Goal: Check status: Check status

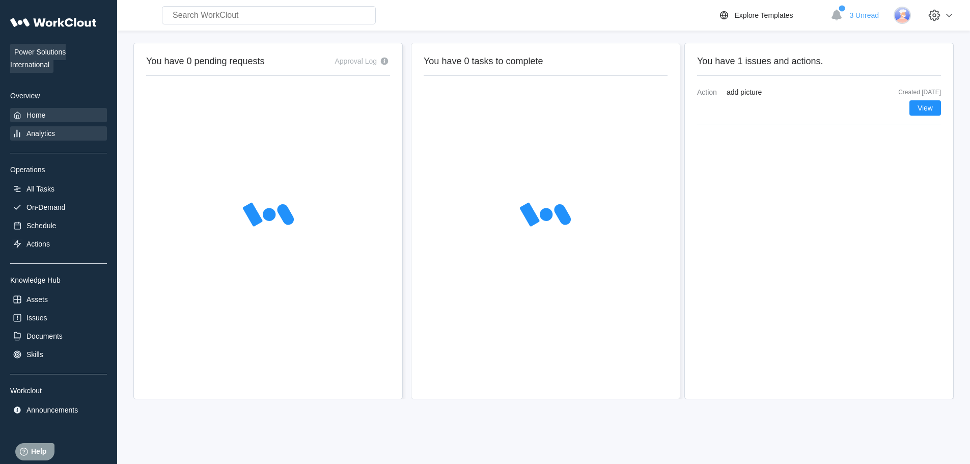
click at [49, 134] on div "Analytics" at bounding box center [40, 133] width 29 height 8
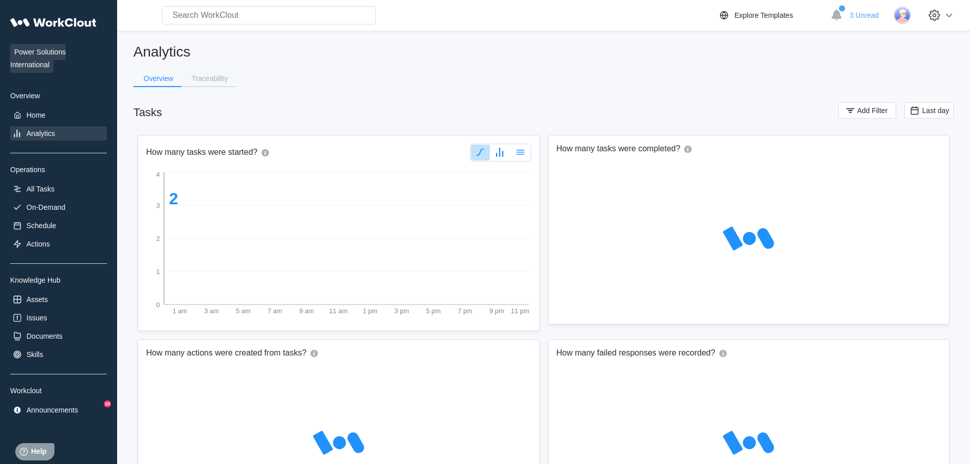
click at [208, 75] on div "Traceability" at bounding box center [209, 78] width 36 height 7
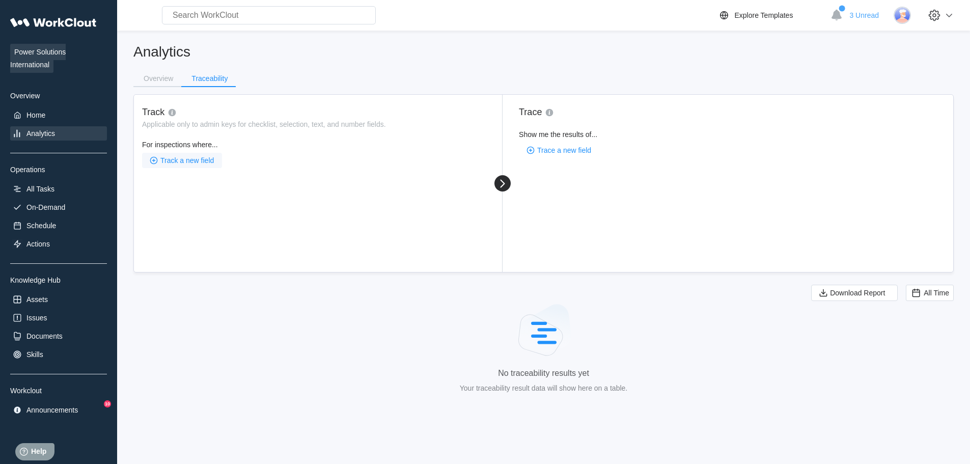
click at [197, 166] on button "Track a new field" at bounding box center [182, 160] width 80 height 15
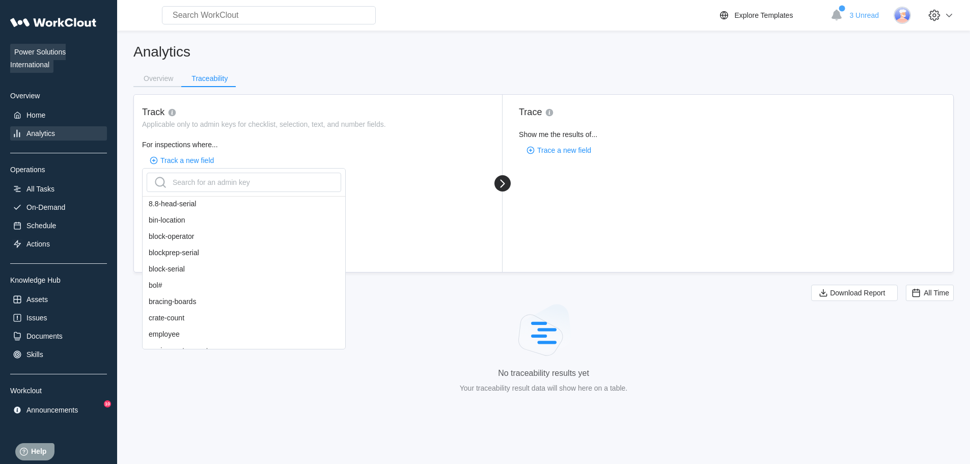
scroll to position [153, 0]
click at [157, 282] on div "bol#" at bounding box center [244, 281] width 203 height 16
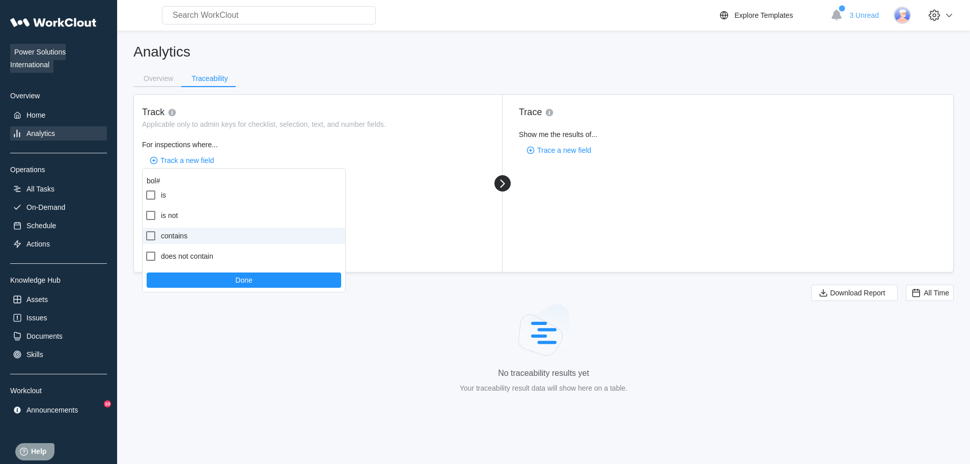
click at [185, 232] on label "contains" at bounding box center [244, 236] width 203 height 16
click at [145, 230] on input "contains" at bounding box center [145, 230] width 1 height 1
checkbox input "true"
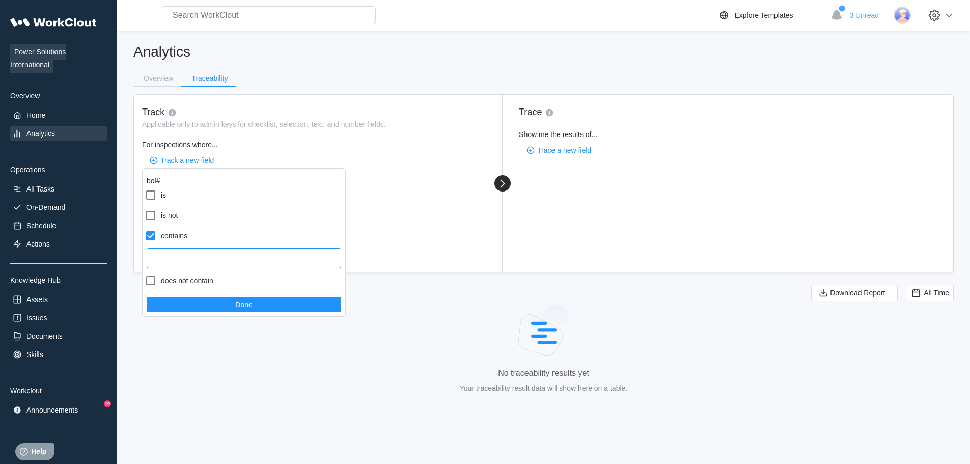
click at [185, 256] on input "text" at bounding box center [244, 258] width 195 height 20
paste input "4155659"
type input "4155659"
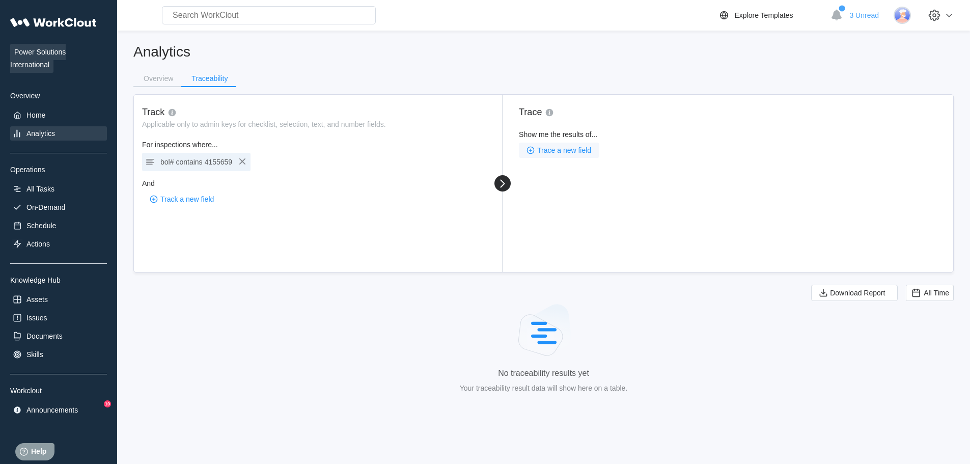
click at [545, 148] on span "Trace a new field" at bounding box center [564, 150] width 54 height 7
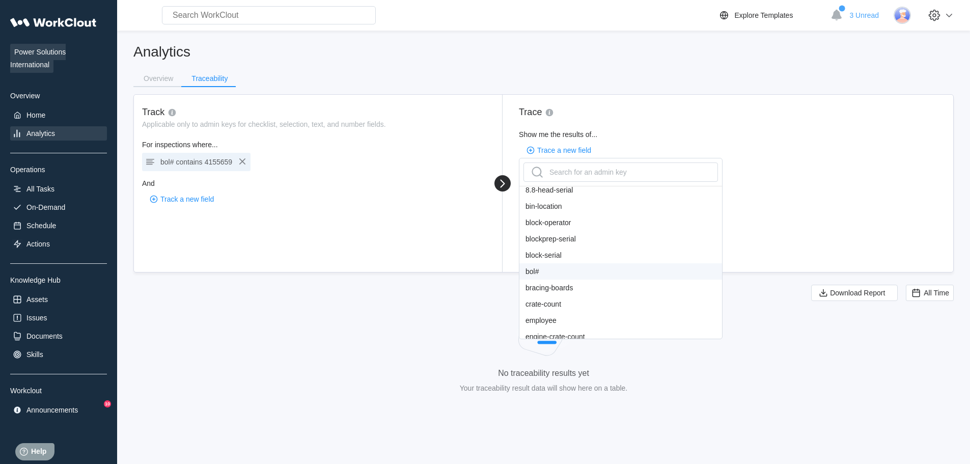
click at [535, 275] on div "bol#" at bounding box center [620, 271] width 203 height 16
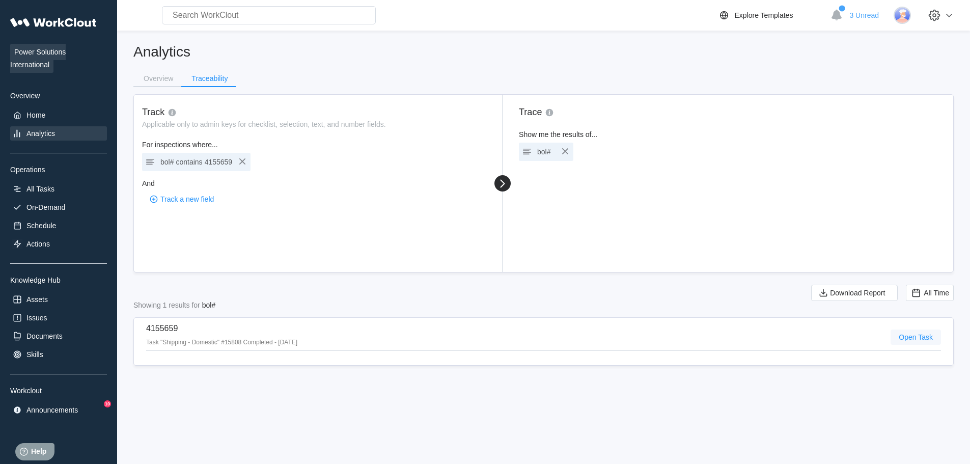
click at [920, 339] on span "Open Task" at bounding box center [916, 337] width 34 height 7
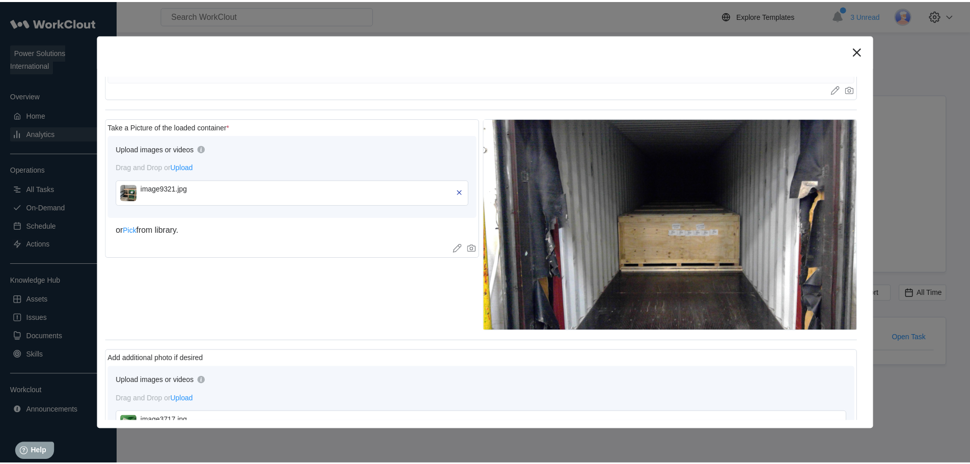
scroll to position [458, 0]
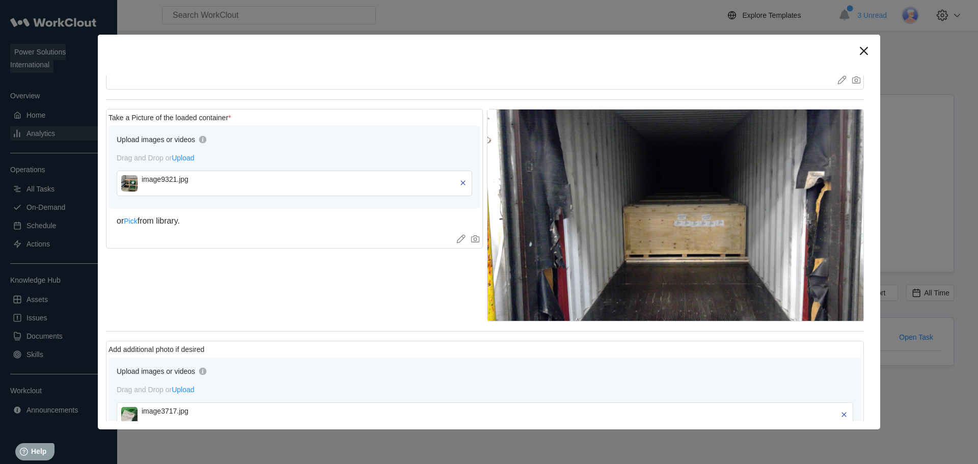
click at [126, 182] on img at bounding box center [129, 183] width 16 height 16
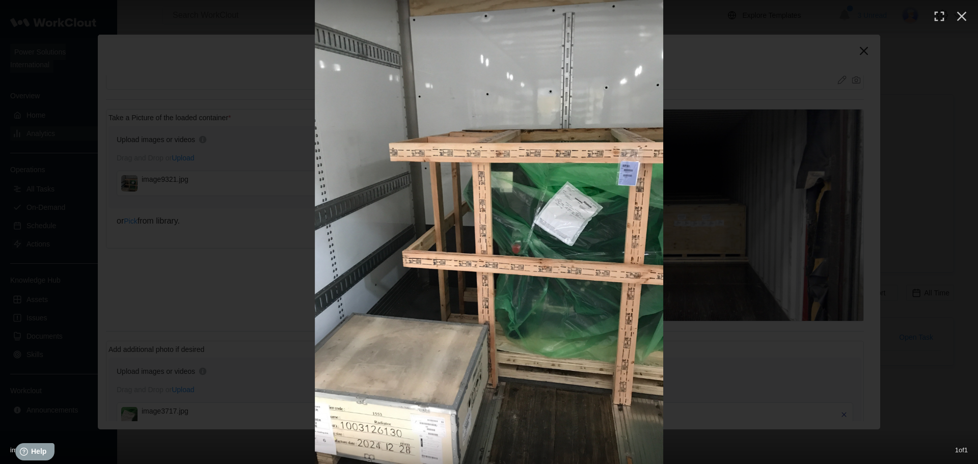
click at [968, 18] on icon "button" at bounding box center [961, 16] width 16 height 16
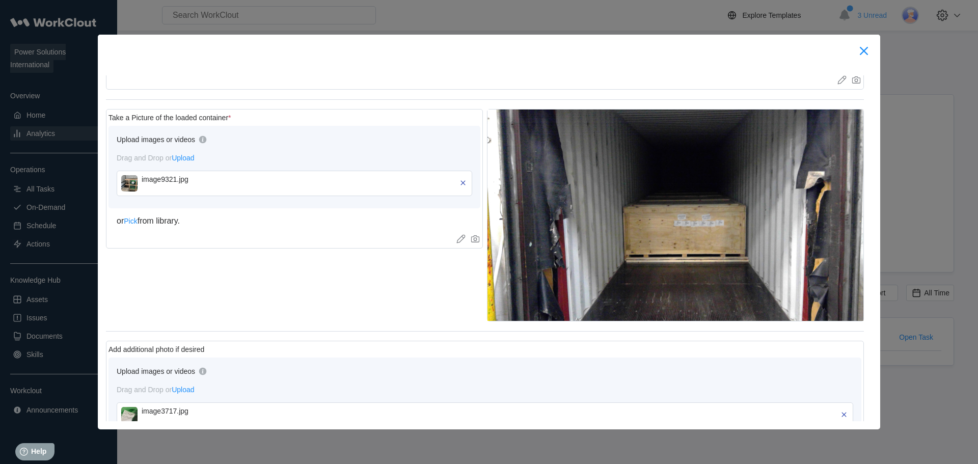
click at [866, 48] on icon at bounding box center [864, 51] width 16 height 16
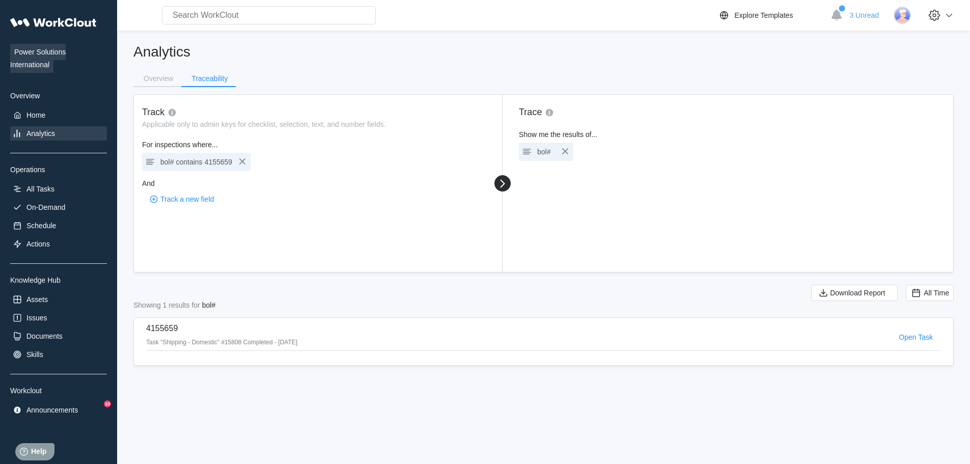
click at [204, 163] on div "bol# contains 4155659" at bounding box center [196, 162] width 72 height 14
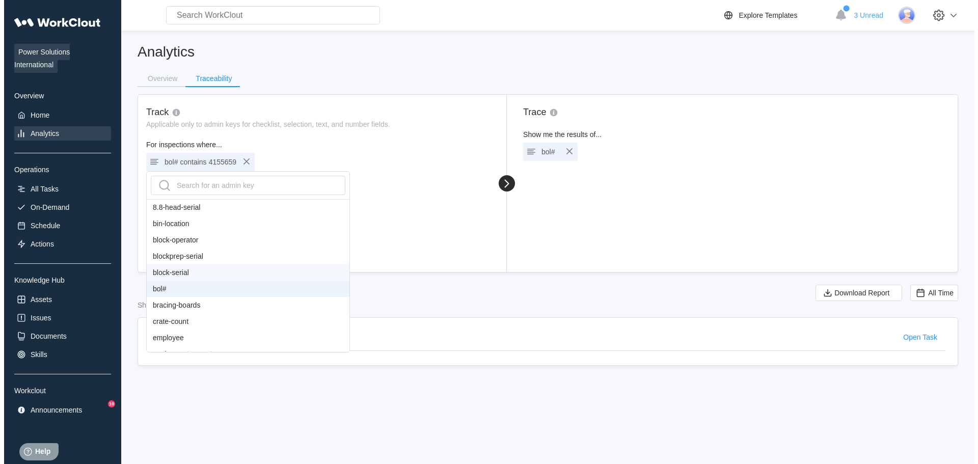
scroll to position [153, 0]
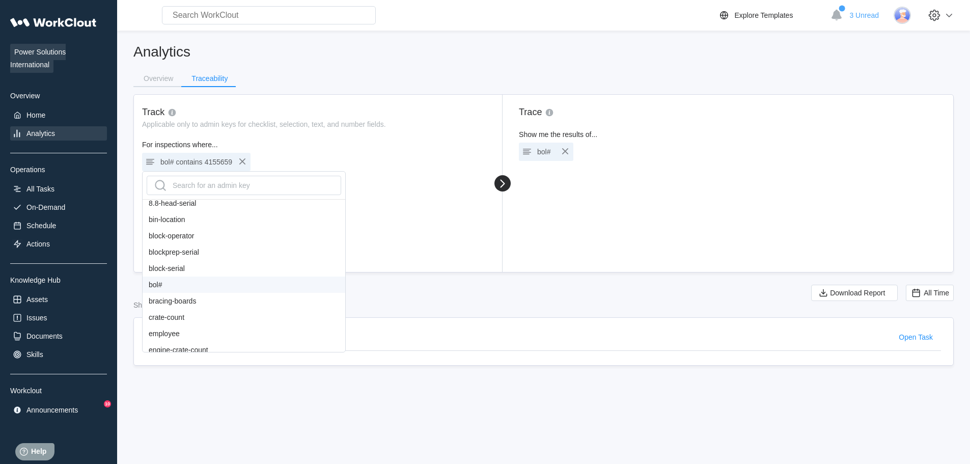
click at [170, 285] on div "bol#" at bounding box center [244, 285] width 203 height 16
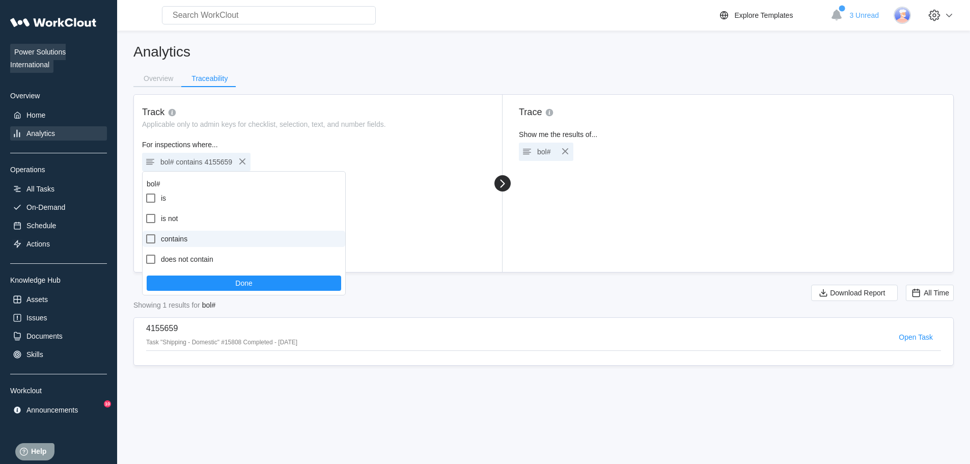
click at [185, 239] on label "contains" at bounding box center [244, 239] width 203 height 16
click at [145, 233] on input "contains" at bounding box center [145, 233] width 1 height 1
checkbox input "true"
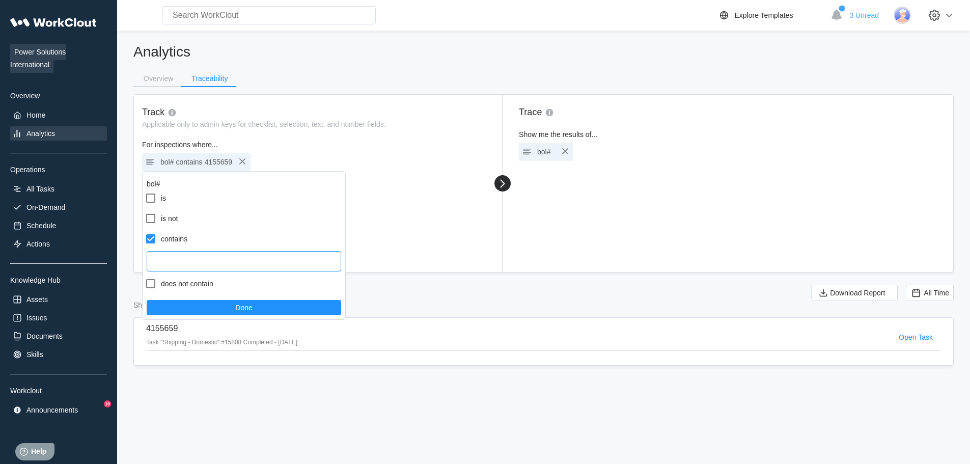
click at [194, 261] on input "text" at bounding box center [244, 261] width 195 height 20
type input "37675"
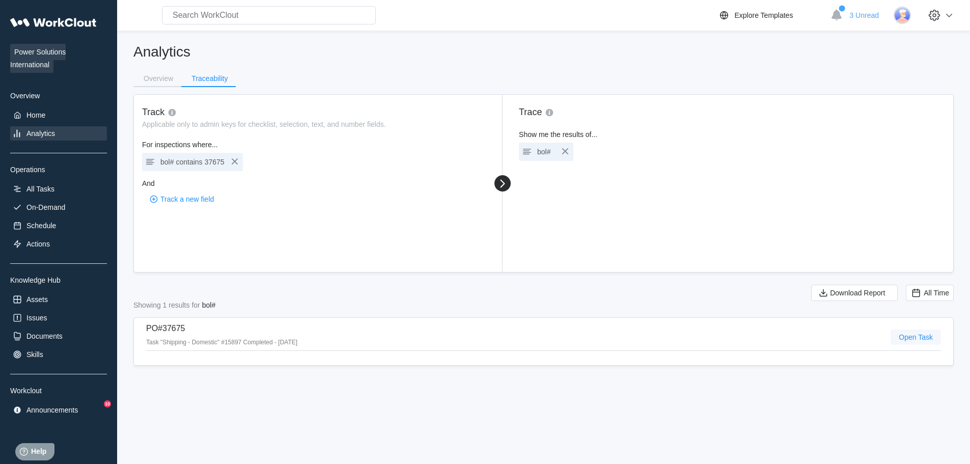
click at [919, 339] on span "Open Task" at bounding box center [916, 337] width 34 height 7
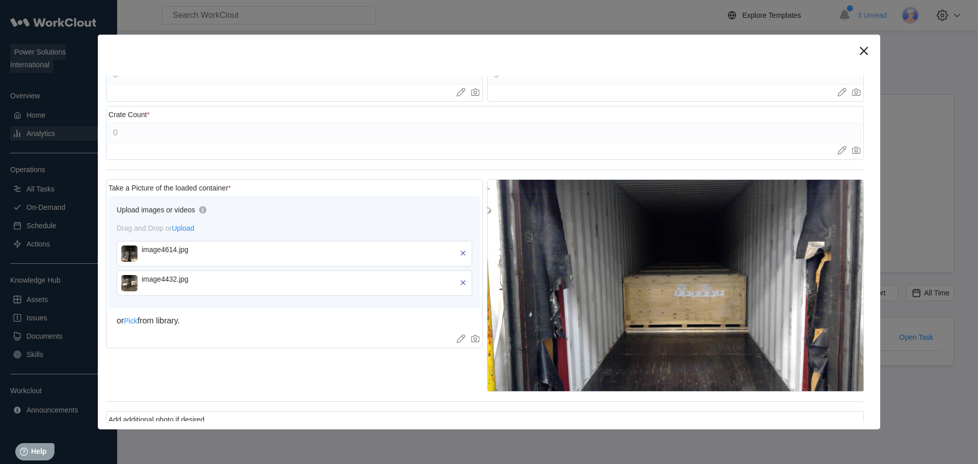
scroll to position [407, 0]
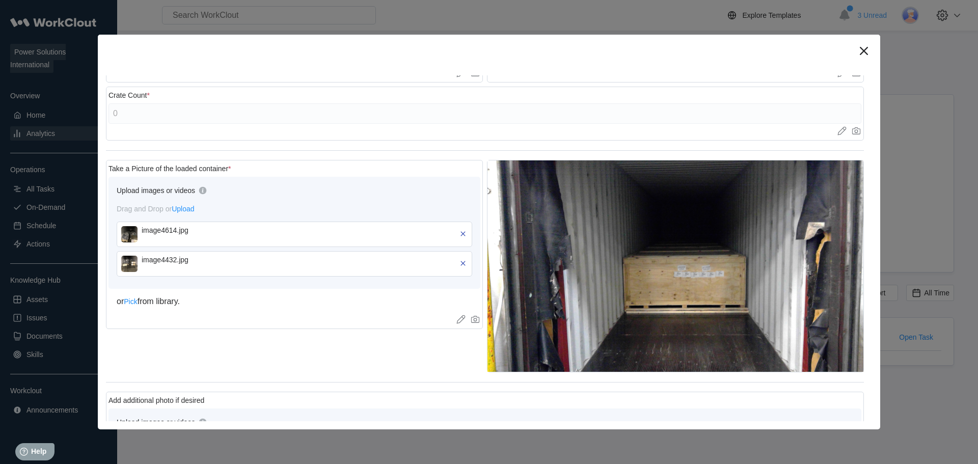
click at [129, 233] on img at bounding box center [129, 234] width 16 height 16
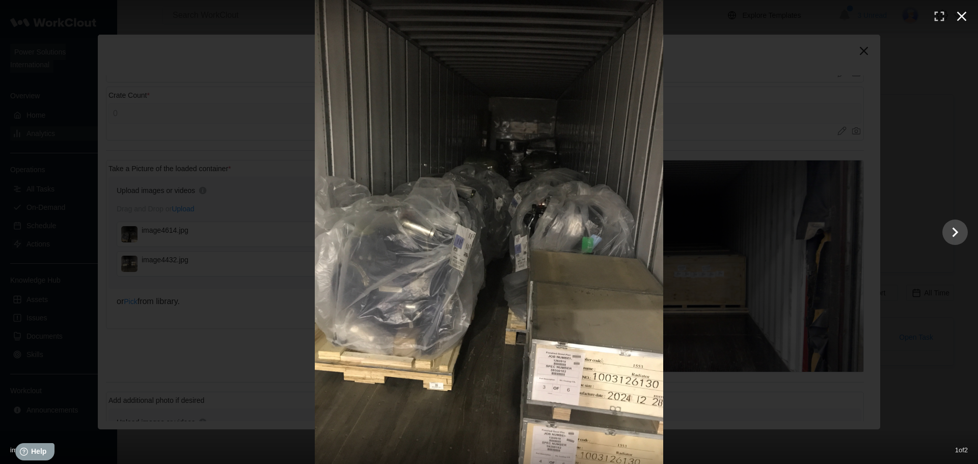
click at [964, 20] on icon "button" at bounding box center [961, 16] width 16 height 16
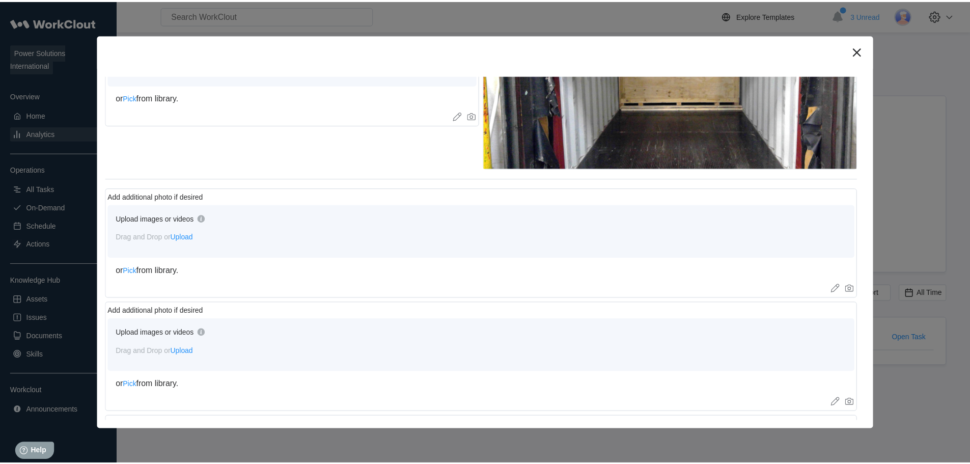
scroll to position [458, 0]
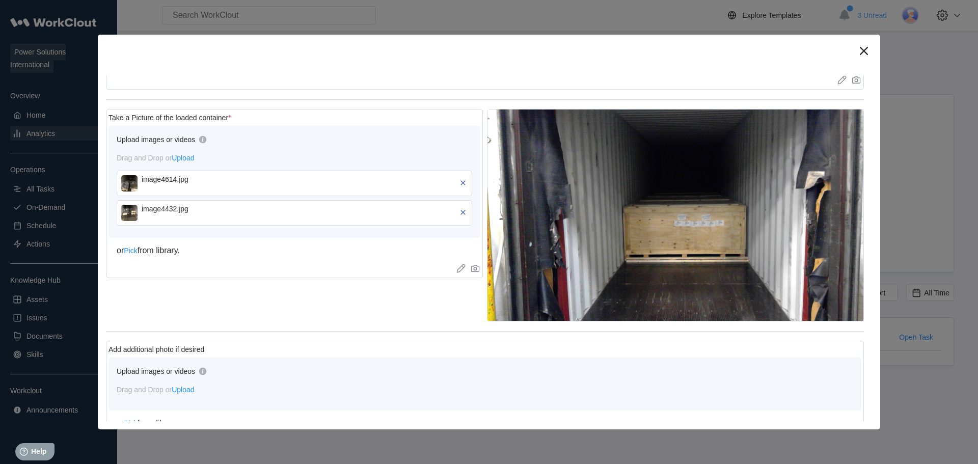
click at [125, 212] on img at bounding box center [129, 213] width 16 height 16
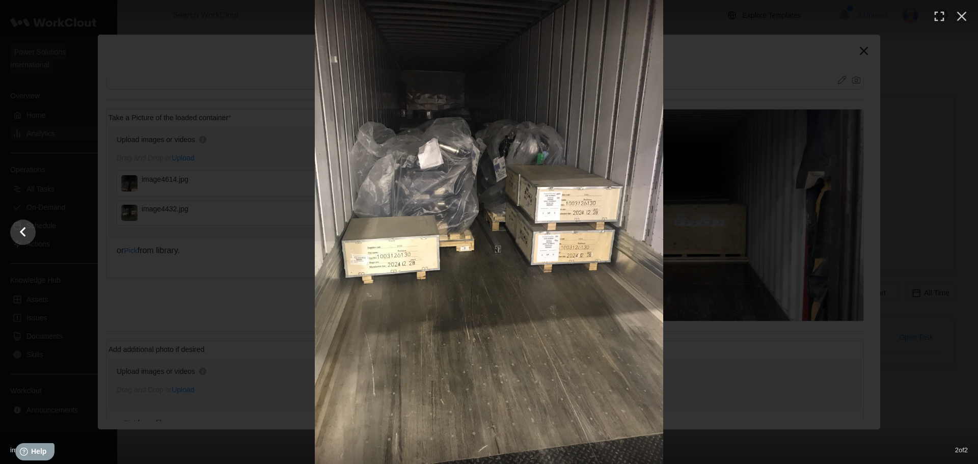
click at [970, 17] on button "button" at bounding box center [961, 16] width 22 height 22
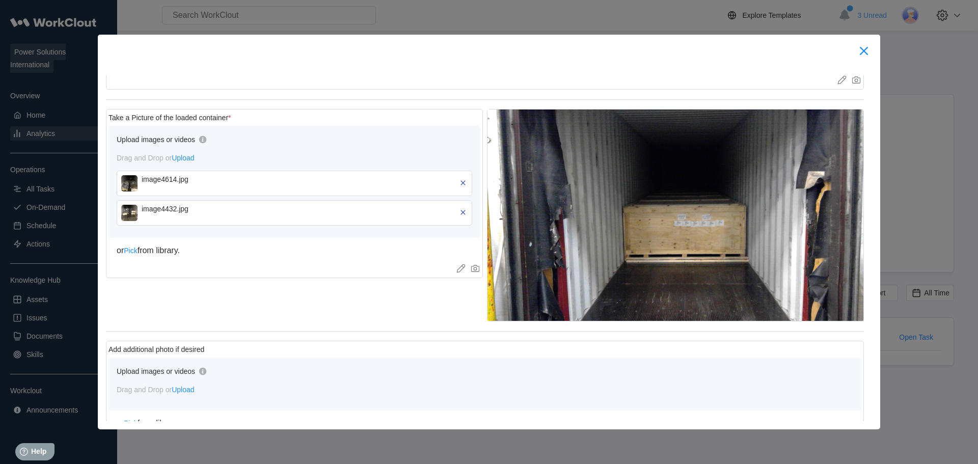
click at [869, 54] on icon at bounding box center [864, 51] width 16 height 16
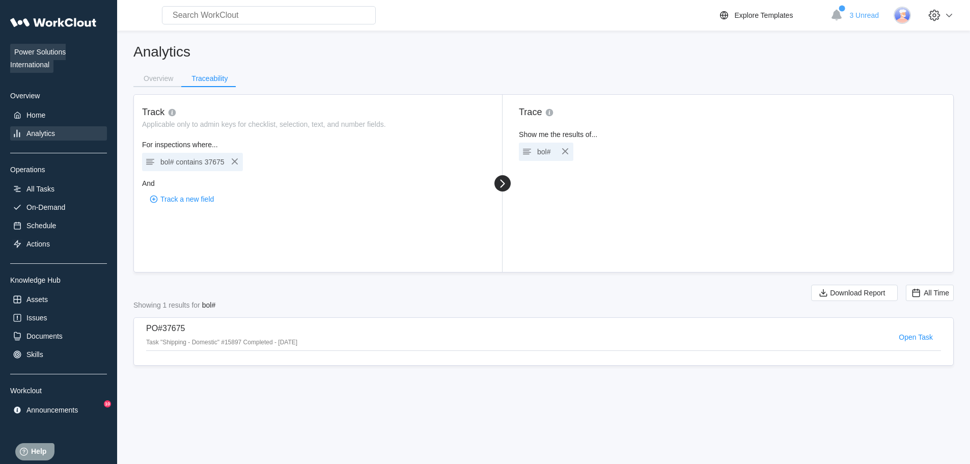
click at [199, 153] on div "bol# contains 37675" at bounding box center [192, 162] width 101 height 18
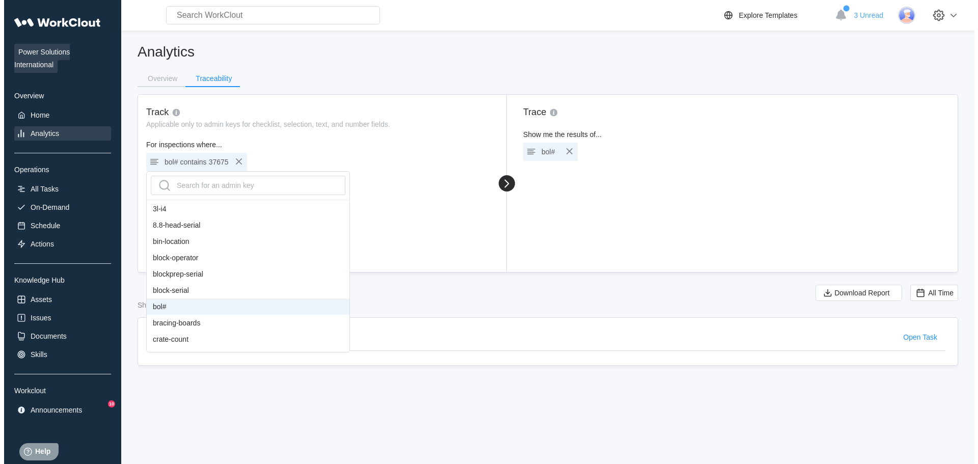
scroll to position [153, 0]
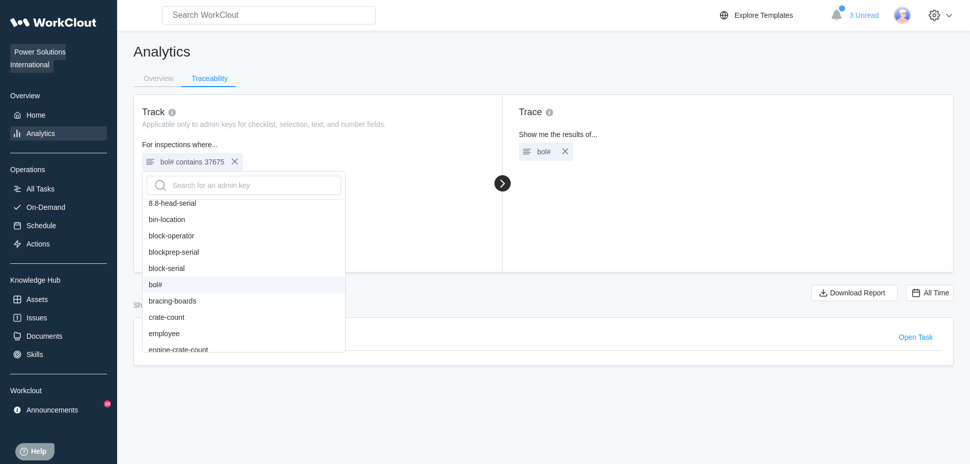
click at [183, 280] on div "bol#" at bounding box center [244, 285] width 203 height 16
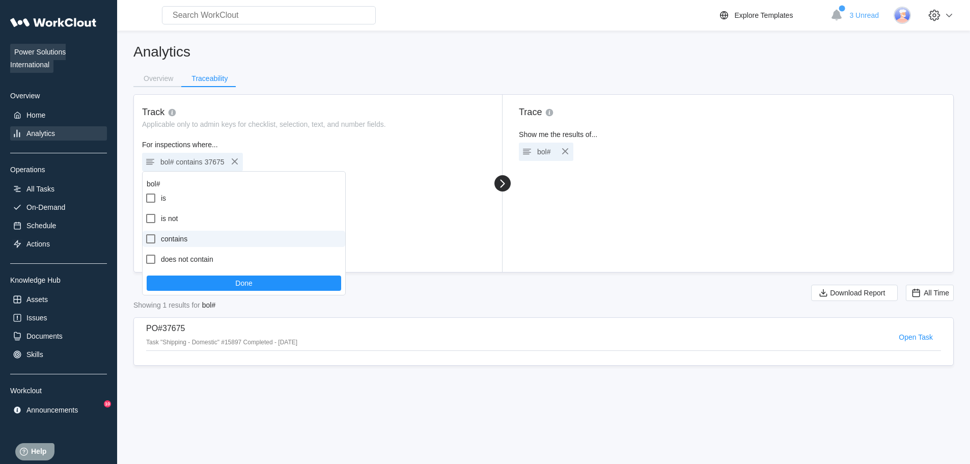
click at [194, 237] on label "contains" at bounding box center [244, 239] width 203 height 16
click at [145, 233] on input "contains" at bounding box center [145, 233] width 1 height 1
checkbox input "true"
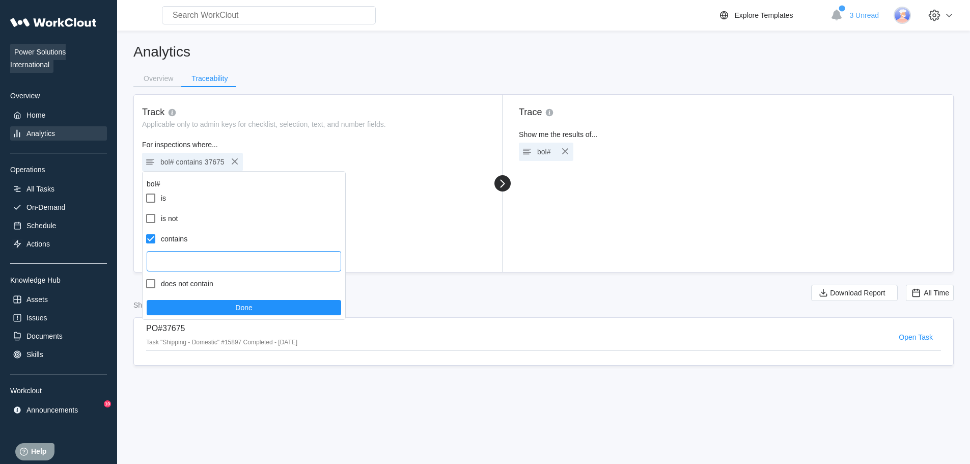
click at [185, 251] on input "text" at bounding box center [244, 261] width 195 height 20
paste input "L22107"
type input "L22107"
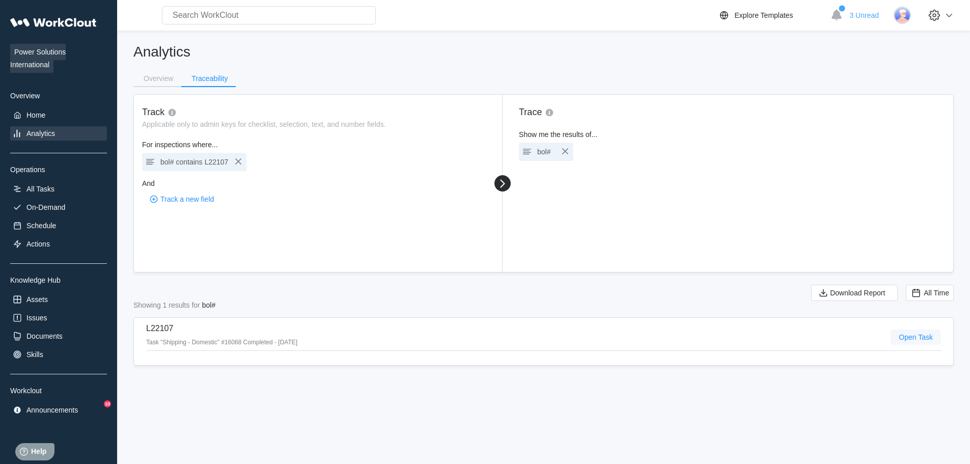
click at [910, 337] on span "Open Task" at bounding box center [916, 337] width 34 height 7
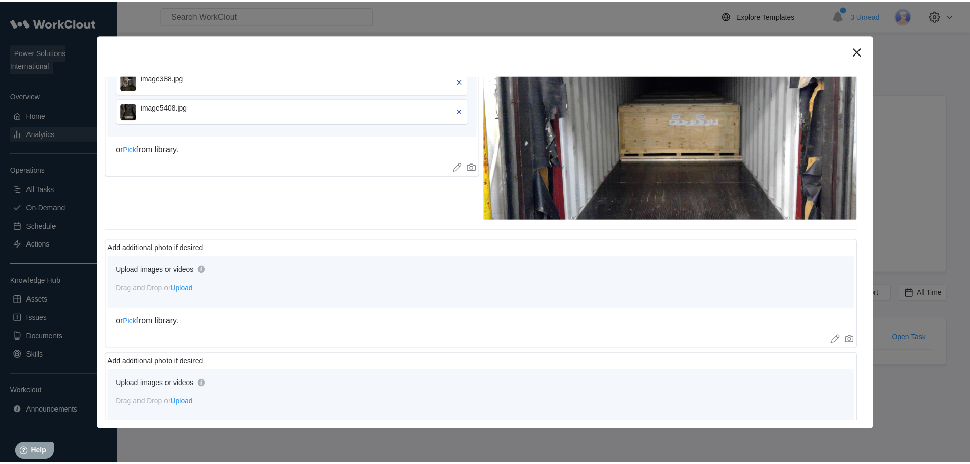
scroll to position [509, 0]
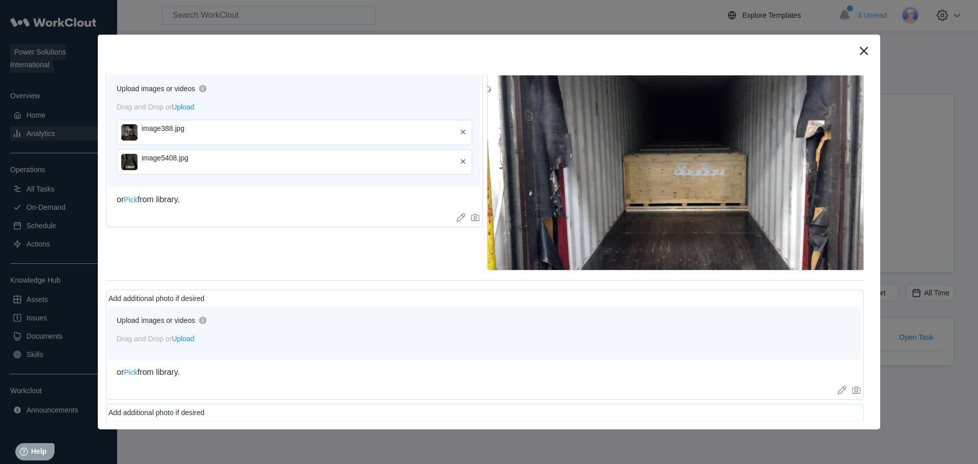
click at [122, 131] on img at bounding box center [129, 132] width 16 height 16
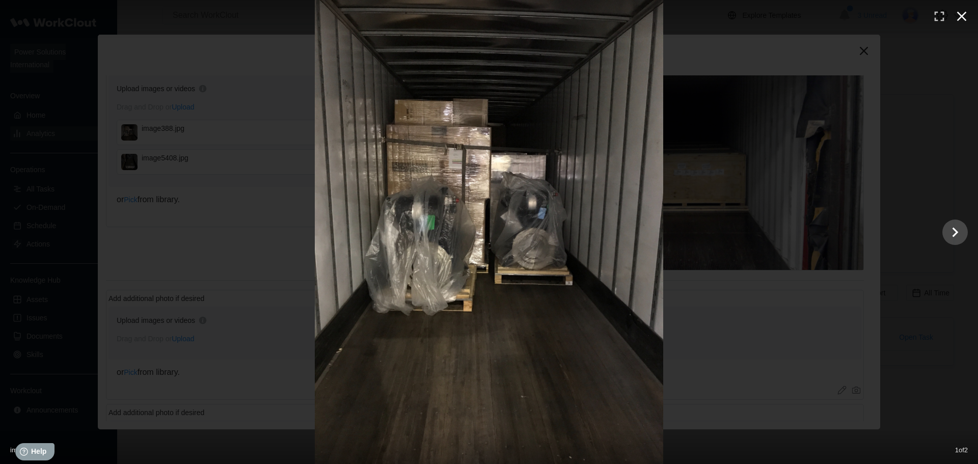
click at [963, 17] on icon "button" at bounding box center [962, 17] width 10 height 10
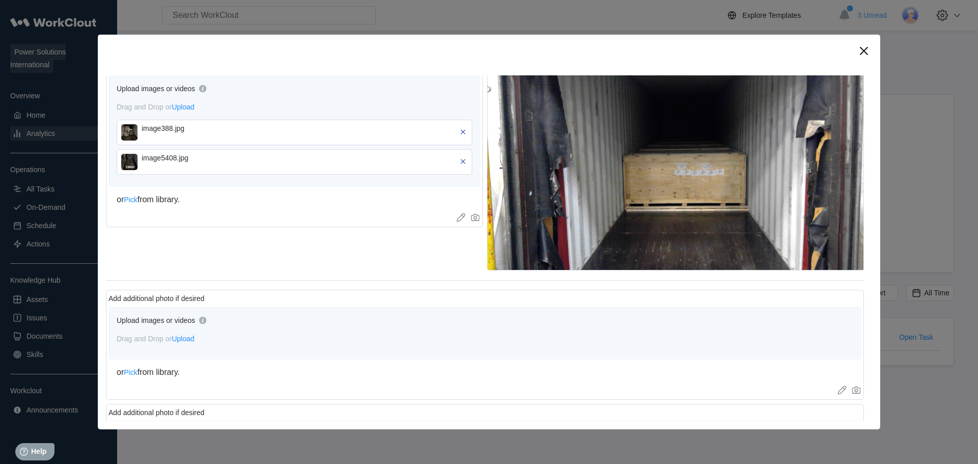
click at [124, 168] on img at bounding box center [129, 162] width 16 height 16
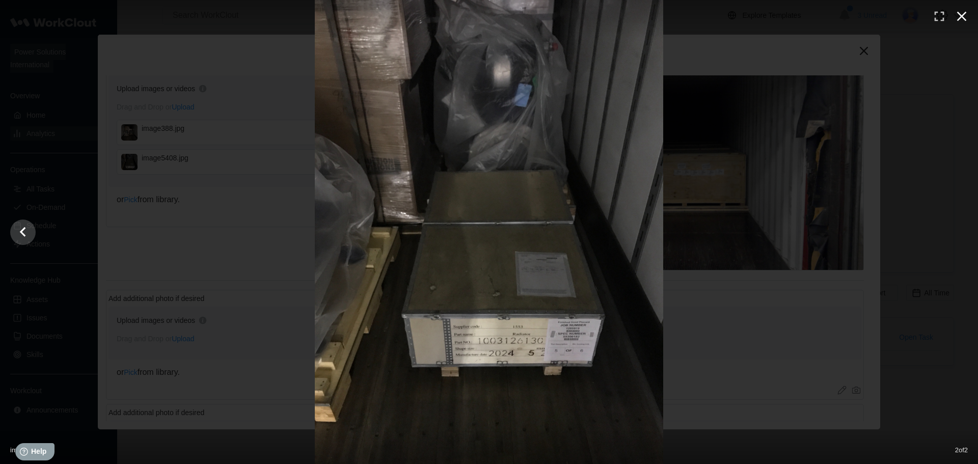
click at [967, 17] on icon "button" at bounding box center [961, 16] width 16 height 16
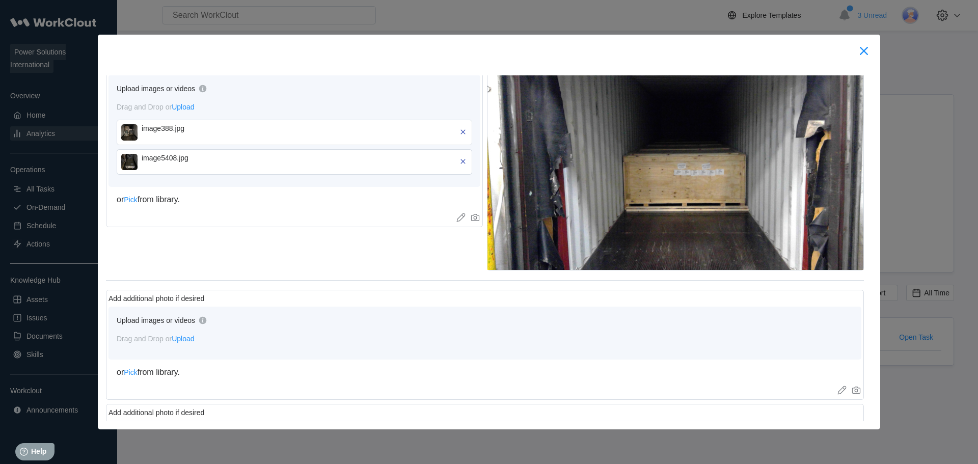
click at [859, 51] on icon at bounding box center [864, 51] width 16 height 16
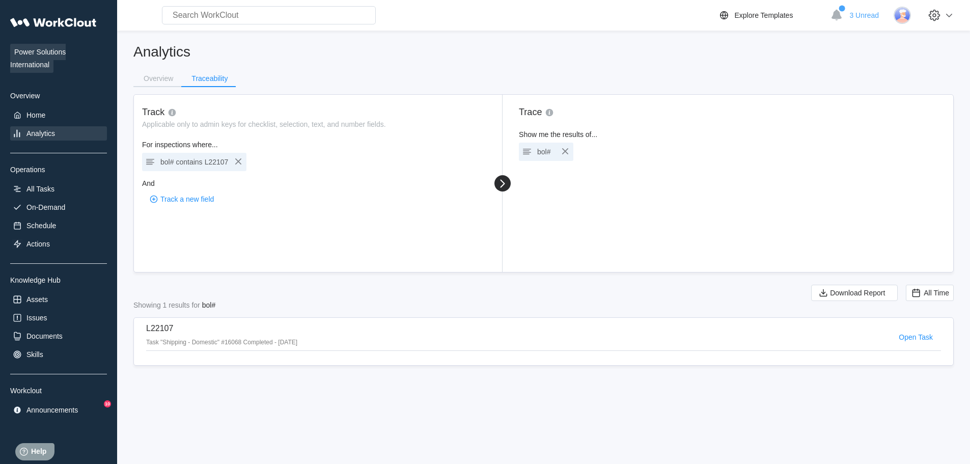
click at [190, 160] on span "contains" at bounding box center [189, 162] width 26 height 8
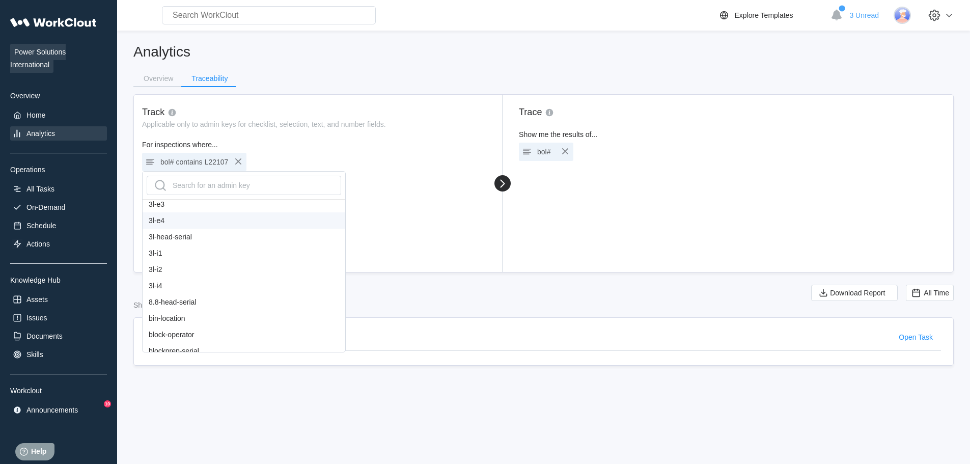
scroll to position [102, 0]
click at [168, 334] on div "bol#" at bounding box center [244, 335] width 203 height 16
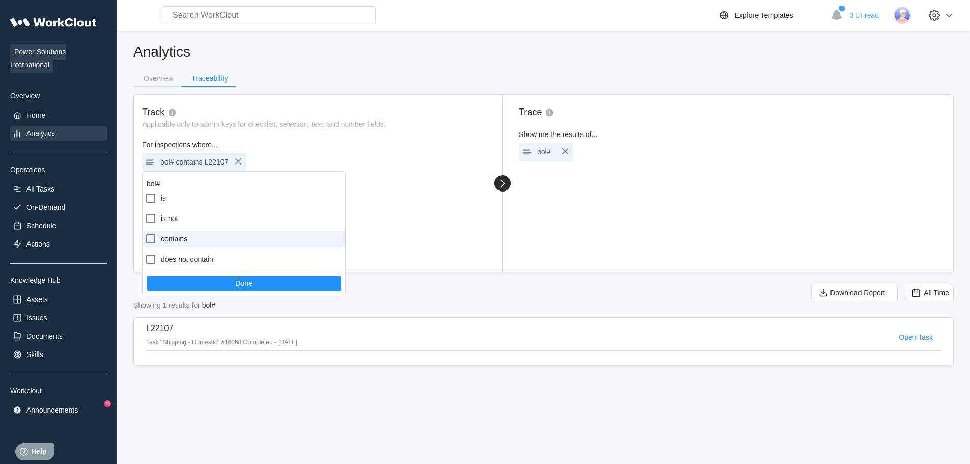
click at [162, 238] on label "contains" at bounding box center [244, 239] width 203 height 16
click at [145, 233] on input "contains" at bounding box center [145, 233] width 1 height 1
checkbox input "true"
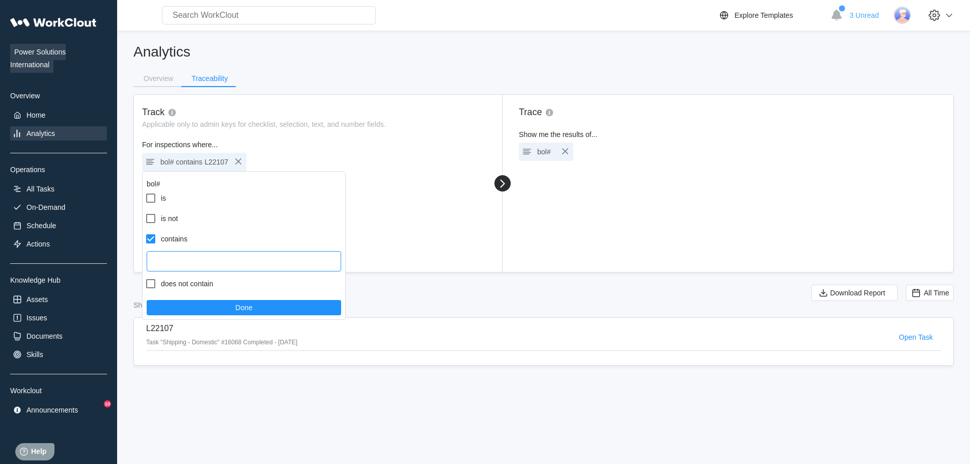
click at [173, 260] on input "text" at bounding box center [244, 261] width 195 height 20
paste input "2420"
type input "2420"
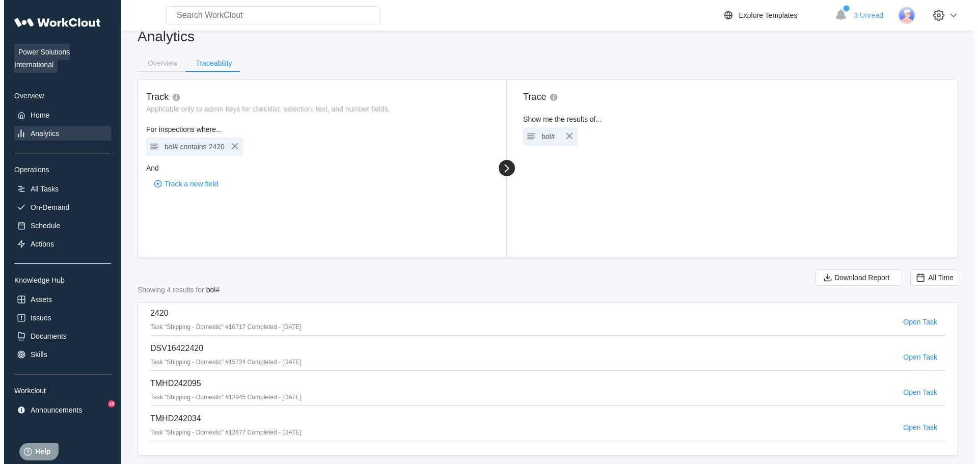
scroll to position [23, 0]
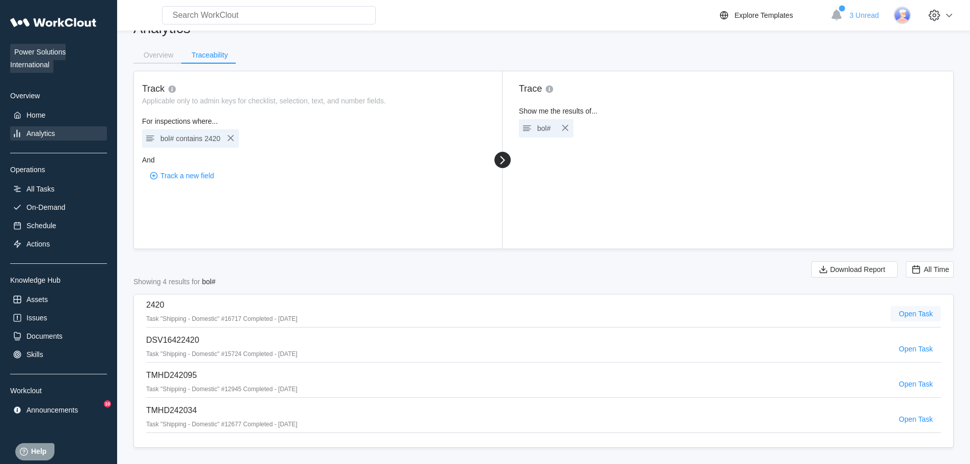
click at [924, 311] on span "Open Task" at bounding box center [916, 313] width 34 height 7
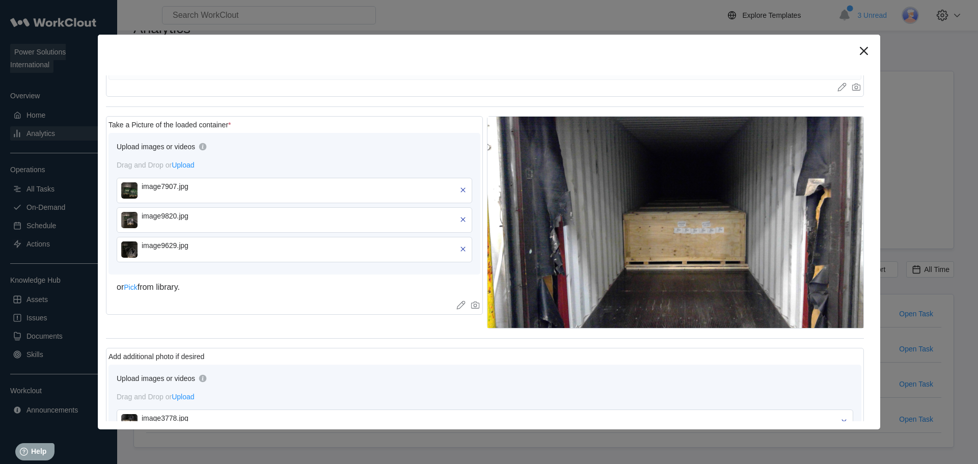
scroll to position [458, 0]
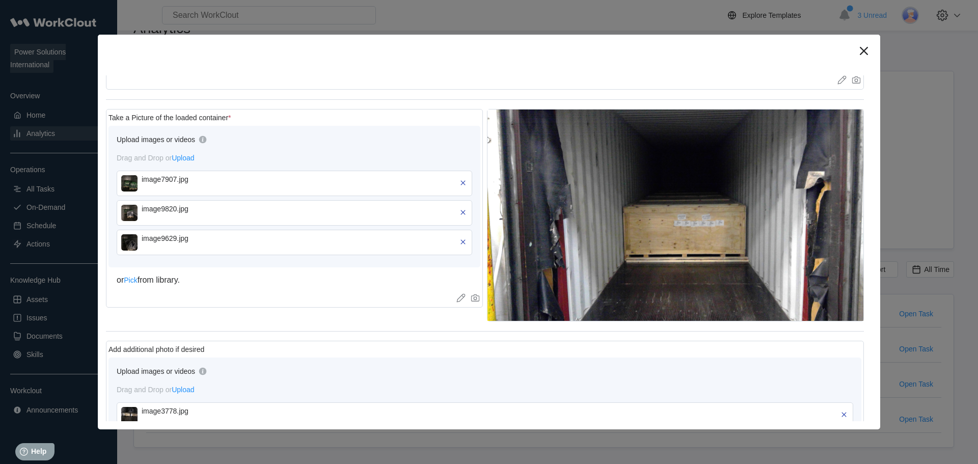
click at [127, 188] on img at bounding box center [129, 183] width 16 height 16
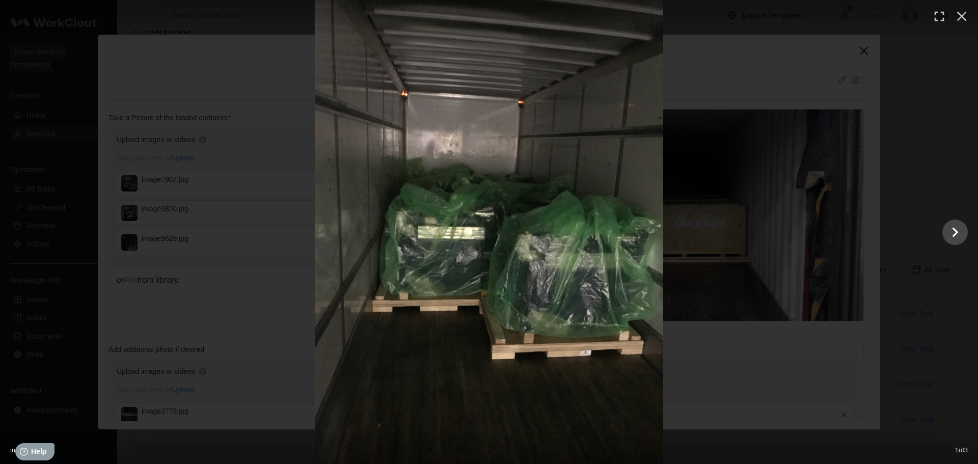
click at [189, 226] on div at bounding box center [489, 232] width 978 height 464
click at [968, 3] on div at bounding box center [489, 19] width 978 height 38
click at [953, 17] on icon "button" at bounding box center [961, 16] width 16 height 16
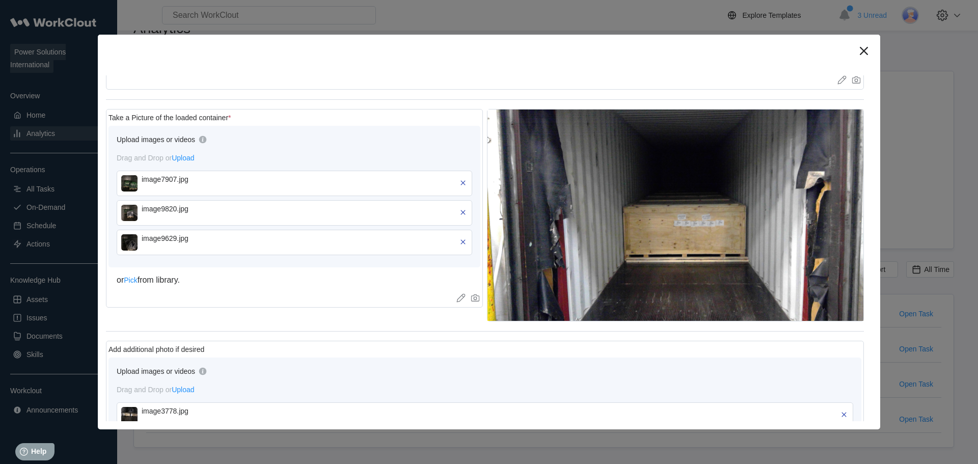
click at [120, 215] on div "image9820.jpg" at bounding box center [294, 212] width 355 height 25
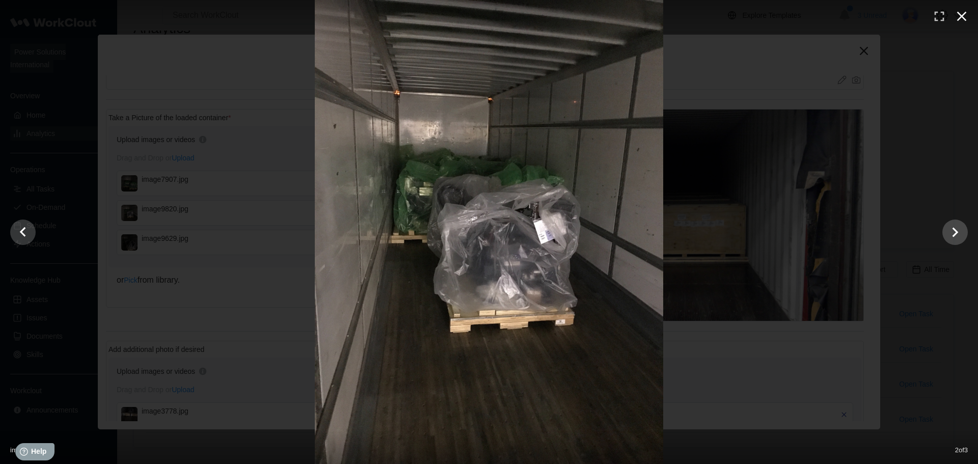
click at [963, 17] on icon "button" at bounding box center [962, 17] width 10 height 10
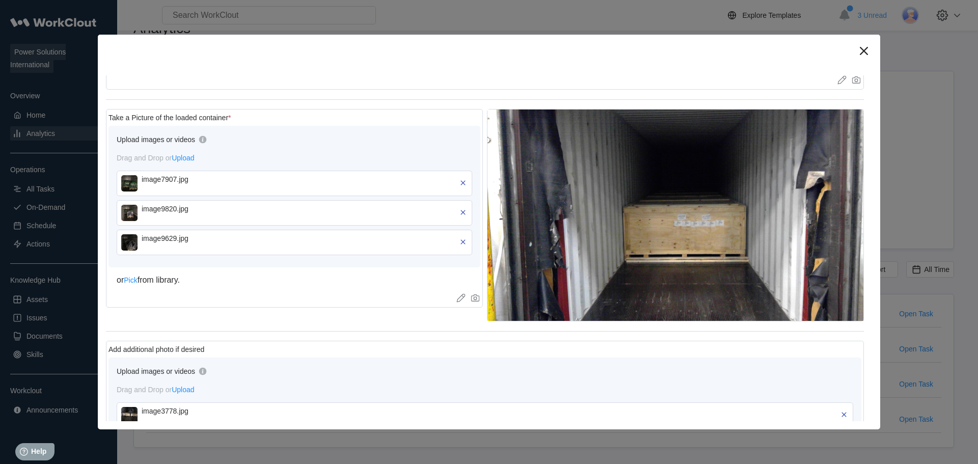
click at [125, 245] on img at bounding box center [129, 242] width 16 height 16
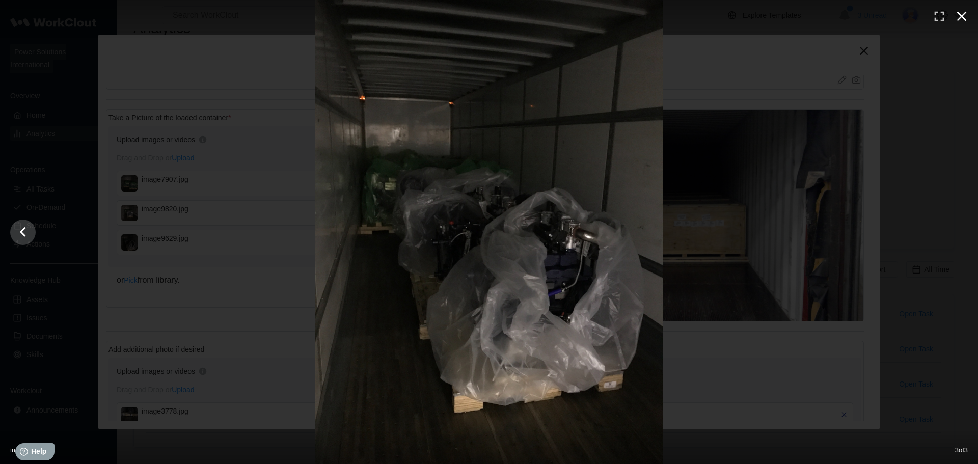
click at [962, 18] on icon "button" at bounding box center [961, 16] width 16 height 16
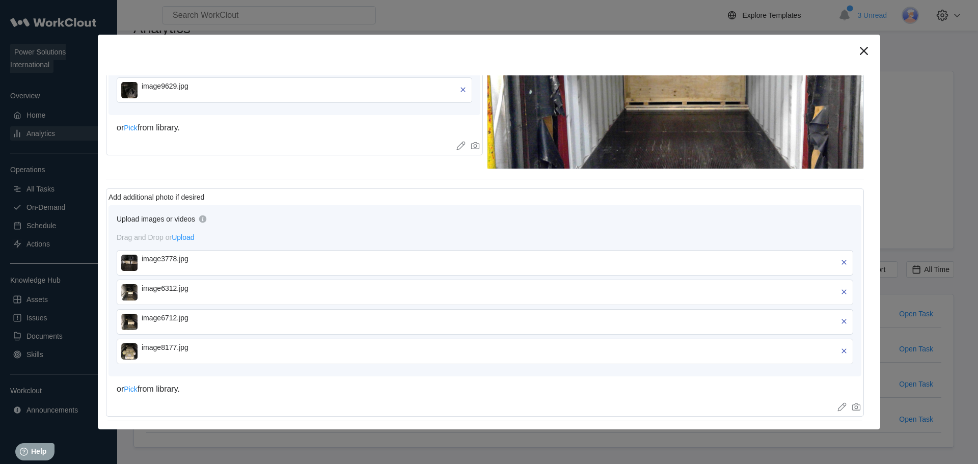
scroll to position [611, 0]
click at [131, 265] on img at bounding box center [129, 262] width 16 height 16
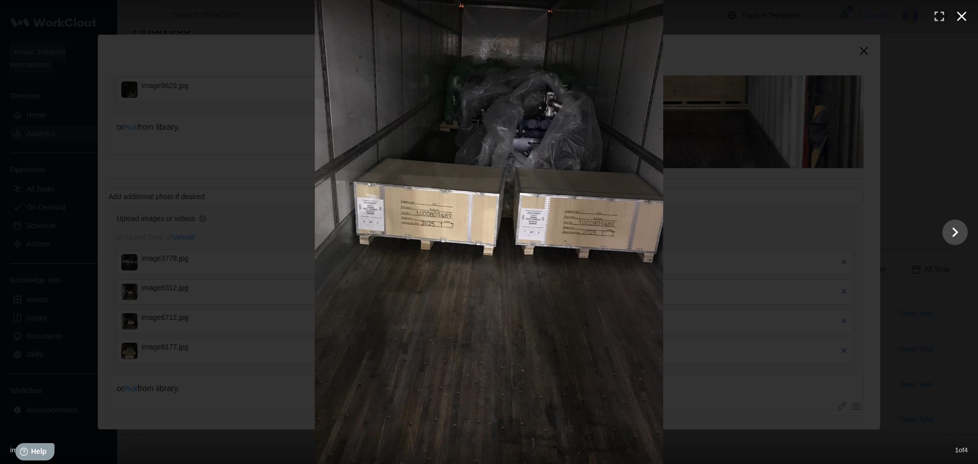
click at [960, 16] on icon "button" at bounding box center [961, 16] width 16 height 16
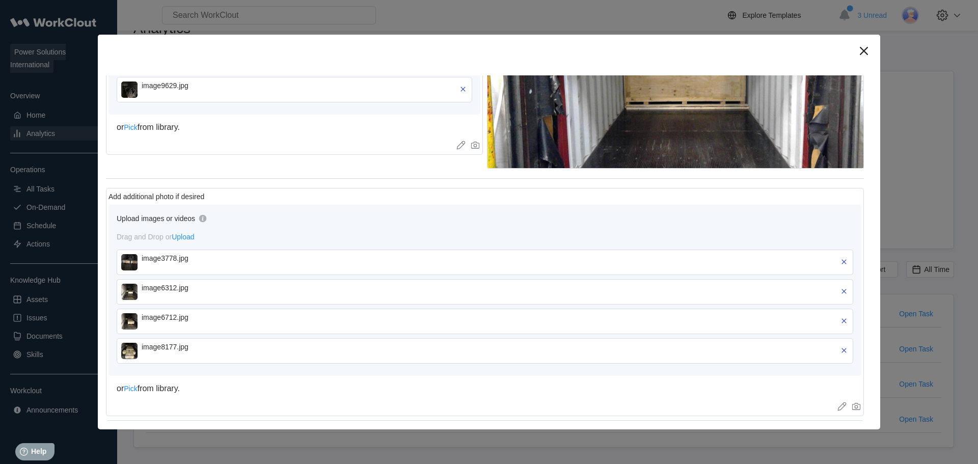
click at [124, 350] on img at bounding box center [129, 351] width 16 height 16
